Goal: Information Seeking & Learning: Learn about a topic

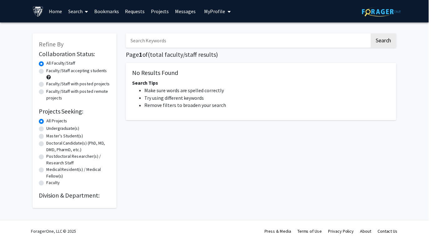
click at [148, 49] on div "Search Page 1 of ( total faculty/staff results) No Results Found Search Tips Ma…" at bounding box center [263, 118] width 282 height 182
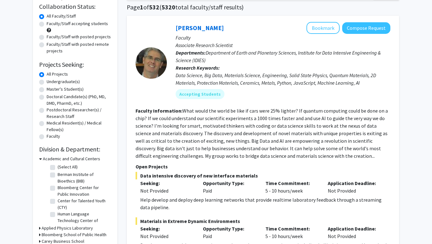
scroll to position [47, 0]
click at [60, 83] on label "Undergraduate(s)" at bounding box center [63, 82] width 33 height 7
click at [51, 83] on input "Undergraduate(s)" at bounding box center [49, 81] width 4 height 4
radio input "true"
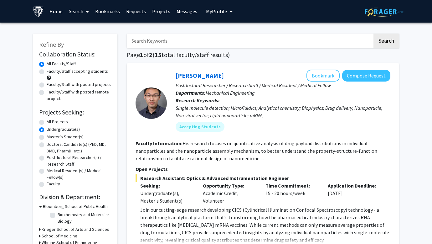
click at [154, 36] on input "Search Keywords" at bounding box center [250, 40] width 246 height 14
type input "Drug Delivery"
click at [373, 33] on button "Search" at bounding box center [386, 40] width 26 height 14
radio input "true"
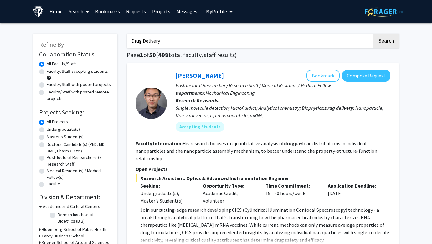
drag, startPoint x: 195, startPoint y: 39, endPoint x: 124, endPoint y: 33, distance: 71.3
type input "C"
click at [325, 39] on input "Search Keywords" at bounding box center [250, 40] width 246 height 14
type input "c"
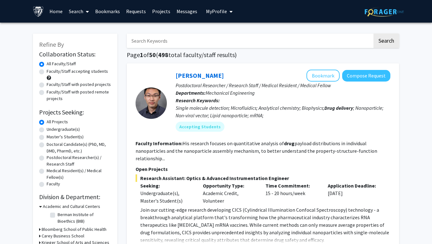
type input "d"
type input "pharm"
click at [373, 33] on button "Search" at bounding box center [386, 40] width 26 height 14
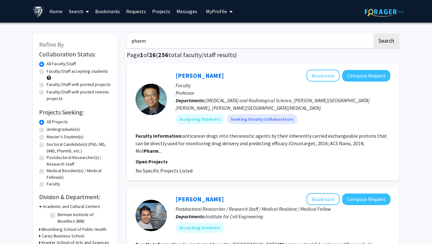
click at [288, 99] on span "[MEDICAL_DATA] and Radiological Science, [PERSON_NAME][GEOGRAPHIC_DATA][PERSON_…" at bounding box center [273, 104] width 194 height 14
drag, startPoint x: 185, startPoint y: 37, endPoint x: 107, endPoint y: 40, distance: 78.6
click at [373, 33] on button "Search" at bounding box center [386, 40] width 26 height 14
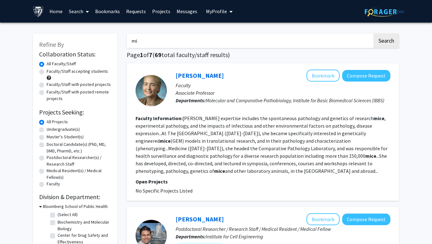
type input "m"
click at [373, 33] on button "Search" at bounding box center [386, 40] width 26 height 14
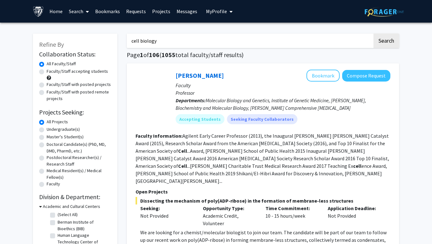
type input "cell biology"
click at [373, 33] on button "Search" at bounding box center [386, 40] width 26 height 14
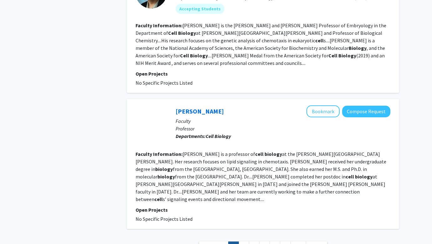
scroll to position [1298, 0]
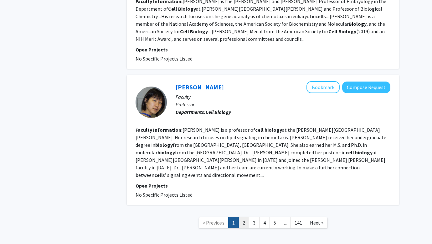
click at [244, 217] on link "2" at bounding box center [244, 222] width 11 height 11
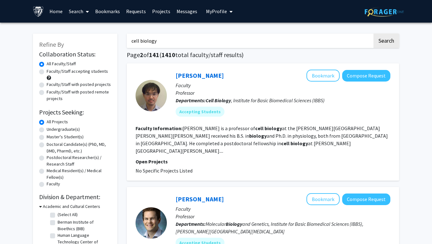
click at [244, 193] on div "[PERSON_NAME] Bookmark Compose Request" at bounding box center [283, 199] width 215 height 12
drag, startPoint x: 200, startPoint y: 43, endPoint x: 102, endPoint y: 41, distance: 98.6
type input "oncology"
click at [373, 33] on button "Search" at bounding box center [386, 40] width 26 height 14
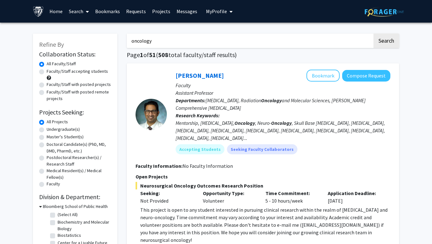
click at [279, 156] on div "[PERSON_NAME] Bookmark Compose Request Faculty Assistant Professor Departments:…" at bounding box center [278, 113] width 223 height 89
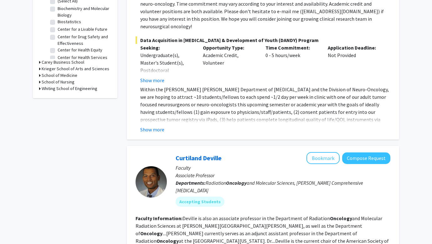
scroll to position [213, 0]
click at [157, 125] on button "Show more" at bounding box center [152, 129] width 24 height 8
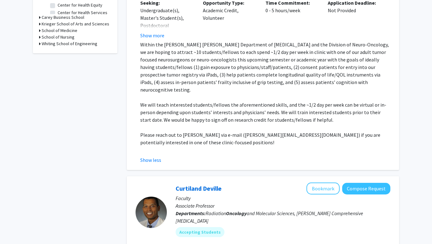
scroll to position [0, 0]
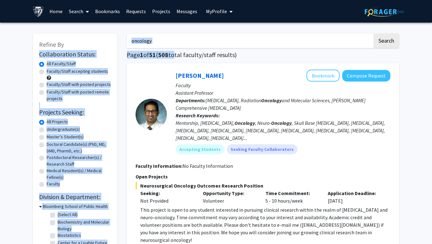
drag, startPoint x: 175, startPoint y: 50, endPoint x: 120, endPoint y: 44, distance: 55.1
click at [158, 40] on input "oncology" at bounding box center [250, 40] width 246 height 14
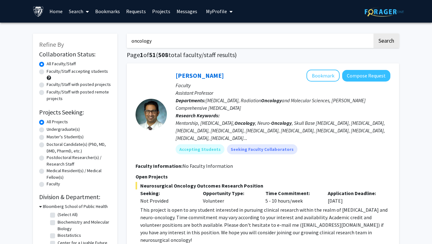
drag, startPoint x: 158, startPoint y: 40, endPoint x: 121, endPoint y: 38, distance: 37.0
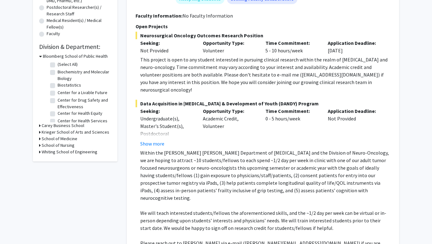
scroll to position [150, 0]
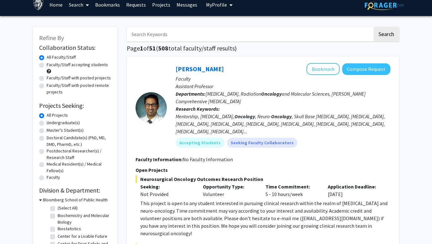
scroll to position [0, 0]
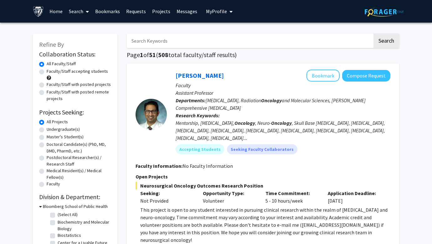
click at [56, 84] on label "Faculty/Staff with posted projects" at bounding box center [79, 84] width 64 height 7
click at [51, 84] on input "Faculty/Staff with posted projects" at bounding box center [49, 83] width 4 height 4
radio input "true"
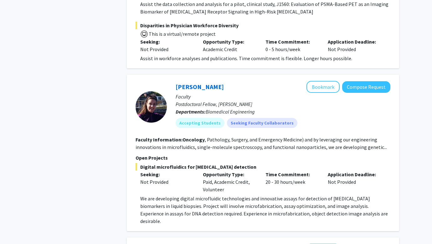
scroll to position [524, 0]
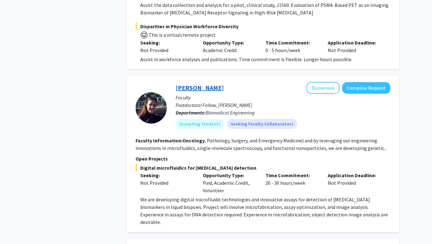
click at [189, 84] on link "[PERSON_NAME]" at bounding box center [200, 88] width 48 height 8
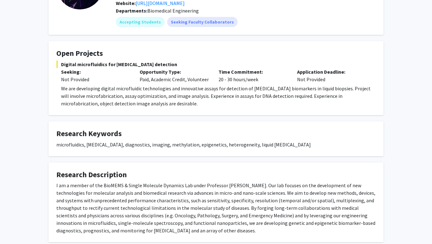
scroll to position [73, 0]
click at [161, 80] on div "Opportunity Type: Paid, Academic Credit, Volunteer" at bounding box center [174, 75] width 79 height 15
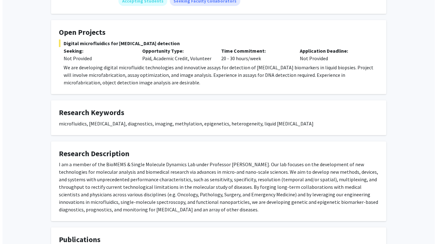
scroll to position [0, 0]
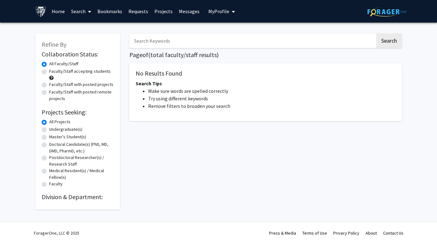
click at [74, 127] on label "Undergraduate(s)" at bounding box center [65, 129] width 33 height 7
click at [53, 127] on input "Undergraduate(s)" at bounding box center [51, 128] width 4 height 4
radio input "true"
click at [162, 41] on input "Search Keywords" at bounding box center [252, 40] width 246 height 14
type input "p"
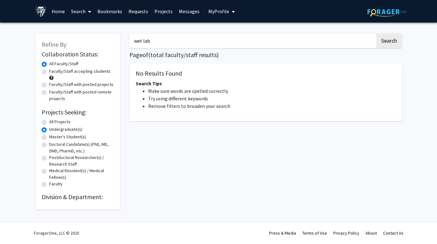
click at [376, 33] on button "Search" at bounding box center [389, 40] width 26 height 14
type input "w"
type input "mice"
click at [376, 33] on button "Search" at bounding box center [389, 40] width 26 height 14
click at [393, 40] on button "Search" at bounding box center [389, 40] width 26 height 14
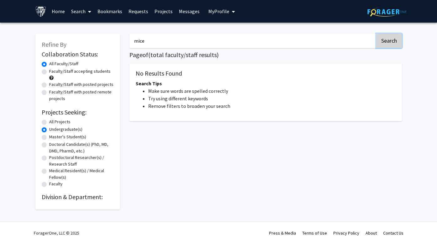
click at [391, 40] on button "Search" at bounding box center [389, 40] width 26 height 14
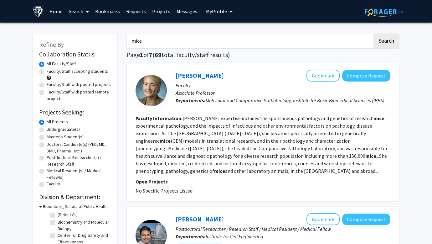
click at [81, 83] on label "Faculty/Staff with posted projects" at bounding box center [79, 84] width 64 height 7
click at [51, 83] on input "Faculty/Staff with posted projects" at bounding box center [49, 83] width 4 height 4
radio input "true"
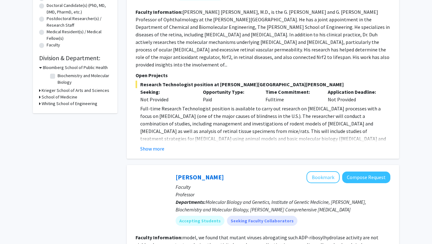
scroll to position [143, 0]
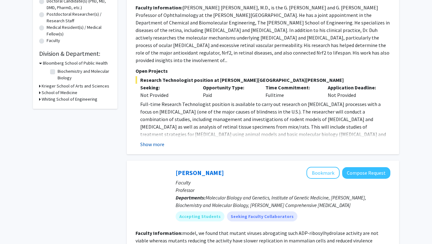
click at [157, 140] on button "Show more" at bounding box center [152, 144] width 24 height 8
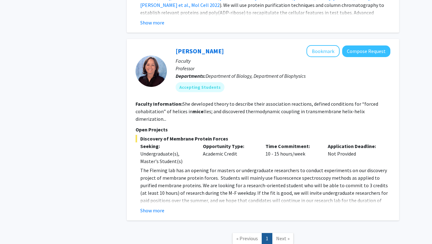
scroll to position [495, 0]
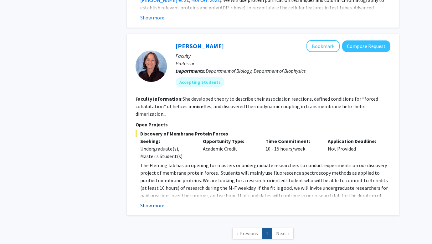
click at [162, 201] on button "Show more" at bounding box center [152, 205] width 24 height 8
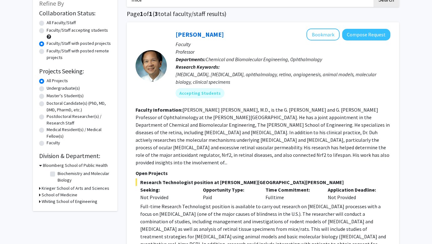
scroll to position [0, 0]
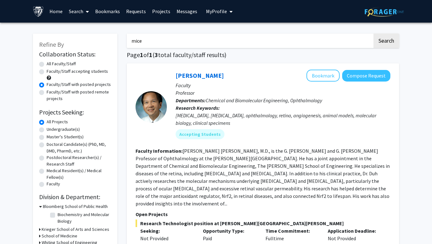
click at [189, 39] on input "mice" at bounding box center [250, 40] width 246 height 14
type input "m"
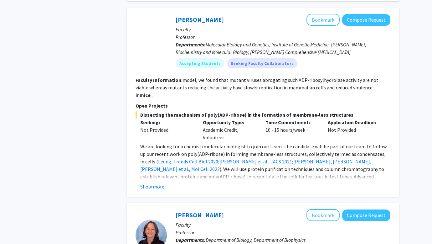
scroll to position [327, 0]
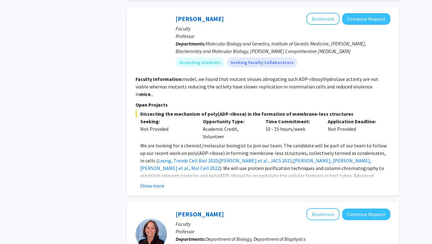
click at [280, 117] on p "Time Commitment:" at bounding box center [291, 121] width 53 height 8
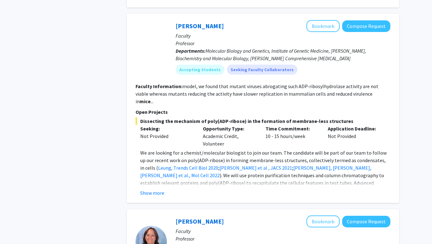
scroll to position [311, 0]
